Goal: Use online tool/utility: Utilize a website feature to perform a specific function

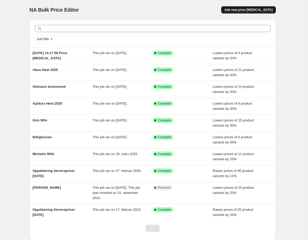
click at [249, 9] on span "Add new price [MEDICAL_DATA]" at bounding box center [248, 10] width 48 height 4
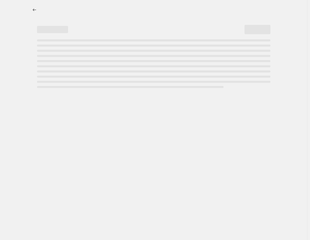
select select "percentage"
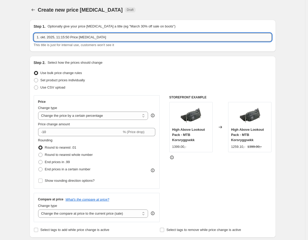
click at [90, 38] on input "1. okt. 2025, 11:15:50 Price [MEDICAL_DATA]" at bounding box center [153, 37] width 238 height 8
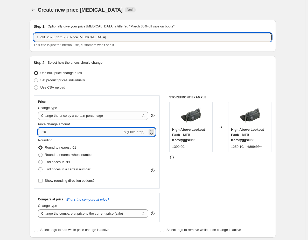
click at [63, 129] on input "-10" at bounding box center [80, 132] width 84 height 8
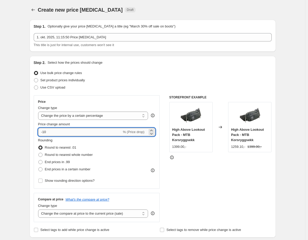
click at [63, 129] on input "-10" at bounding box center [80, 132] width 84 height 8
type input "-49"
click at [94, 128] on input "-49" at bounding box center [80, 132] width 84 height 8
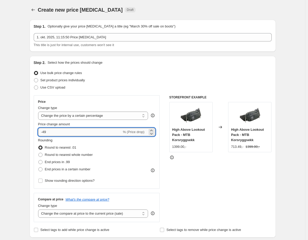
click at [94, 128] on input "-49" at bounding box center [80, 132] width 84 height 8
type input "-50"
click at [65, 154] on span "Round to nearest whole number" at bounding box center [69, 155] width 48 height 4
click at [39, 153] on input "Round to nearest whole number" at bounding box center [38, 153] width 0 height 0
radio input "true"
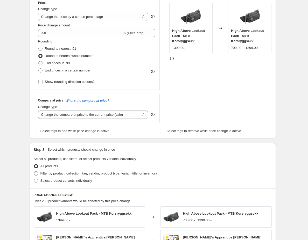
scroll to position [103, 0]
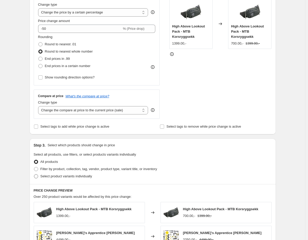
click at [57, 177] on span "Select product variants individually" at bounding box center [66, 176] width 52 height 4
click at [34, 175] on input "Select product variants individually" at bounding box center [34, 174] width 0 height 0
radio input "true"
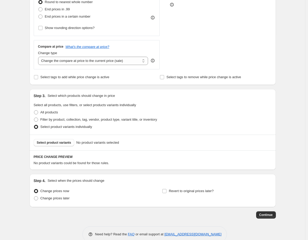
scroll to position [163, 0]
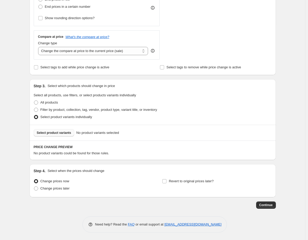
click at [54, 133] on span "Select product variants" at bounding box center [54, 133] width 34 height 4
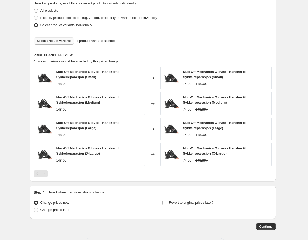
scroll to position [276, 0]
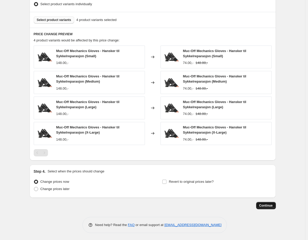
click at [262, 205] on span "Continue" at bounding box center [265, 206] width 13 height 4
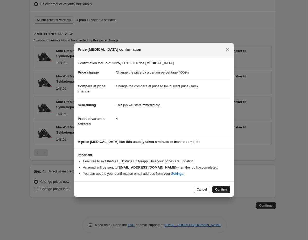
click at [220, 188] on span "Confirm" at bounding box center [221, 190] width 12 height 4
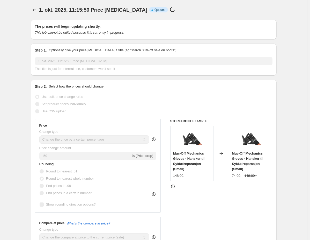
select select "percentage"
